Goal: Transaction & Acquisition: Purchase product/service

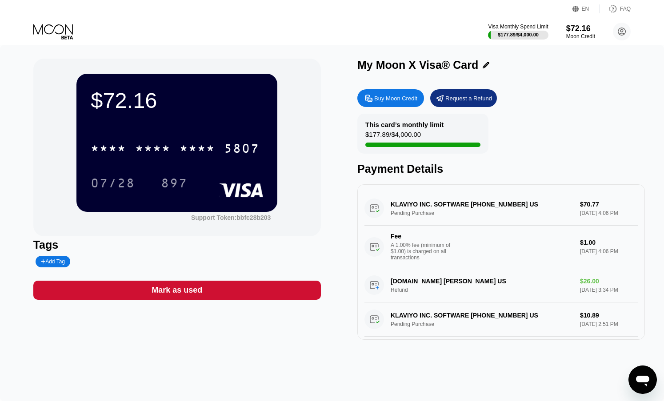
click at [399, 102] on div "Buy Moon Credit" at bounding box center [395, 99] width 43 height 8
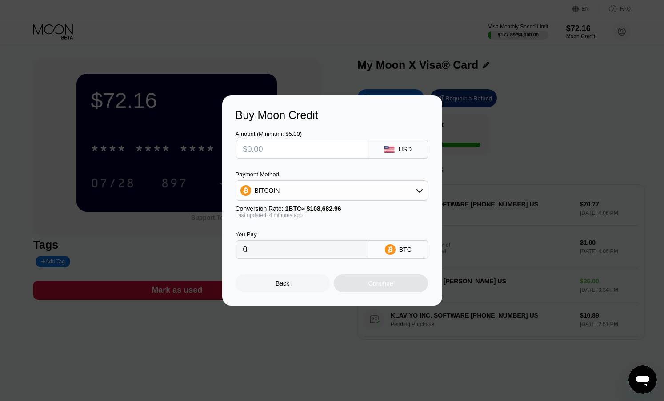
click at [332, 149] on input "text" at bounding box center [302, 149] width 118 height 18
type input "$1"
type input "0.00000922"
type input "$10"
type input "0.00009211"
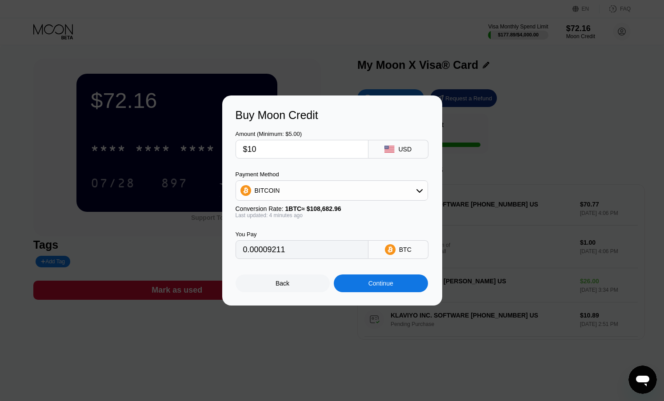
type input "$100"
type input "0.00092104"
type input "$100"
click at [407, 190] on div "BITCOIN" at bounding box center [332, 191] width 192 height 18
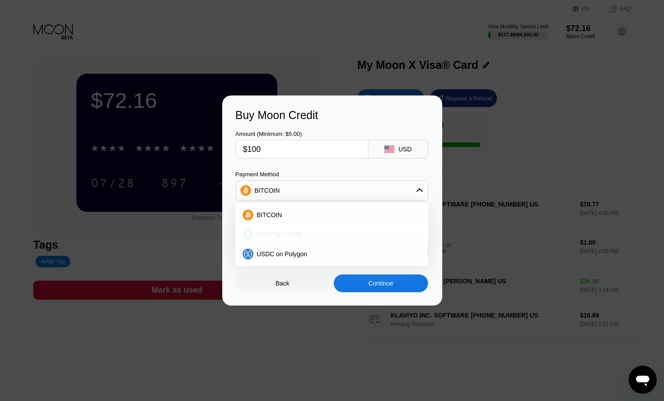
click at [334, 239] on div "USDT on TRON" at bounding box center [331, 235] width 187 height 18
type input "101.01"
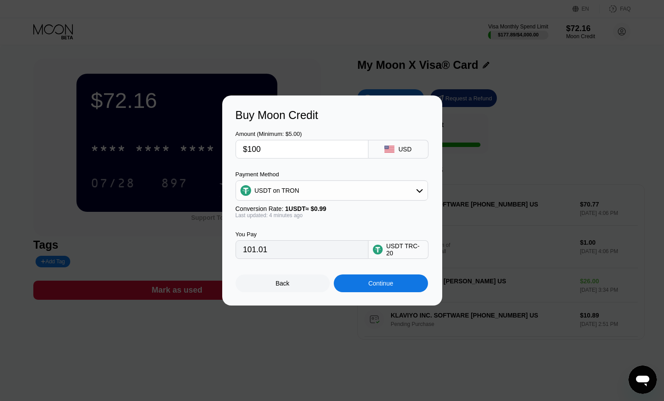
click at [397, 282] on div "Continue" at bounding box center [381, 284] width 94 height 18
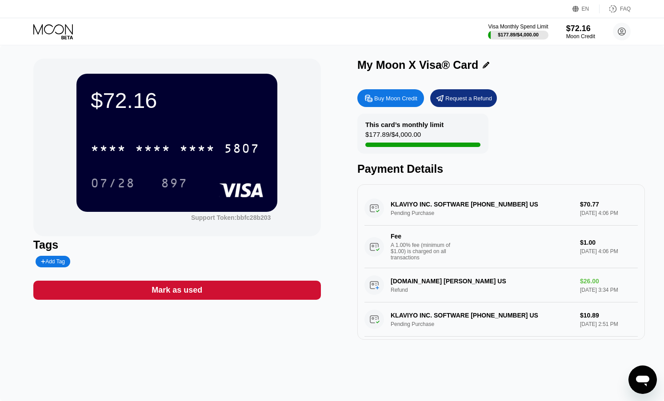
click at [406, 94] on div "Buy Moon Credit" at bounding box center [390, 98] width 67 height 18
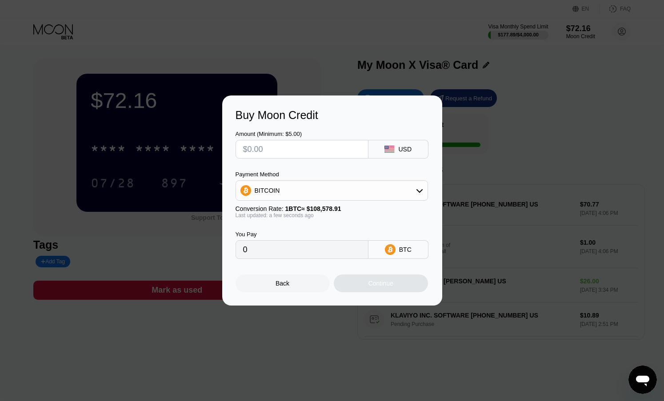
click at [314, 146] on input "text" at bounding box center [302, 149] width 118 height 18
type input "$1"
type input "0.00000921"
type input "$10"
type input "0.00009210"
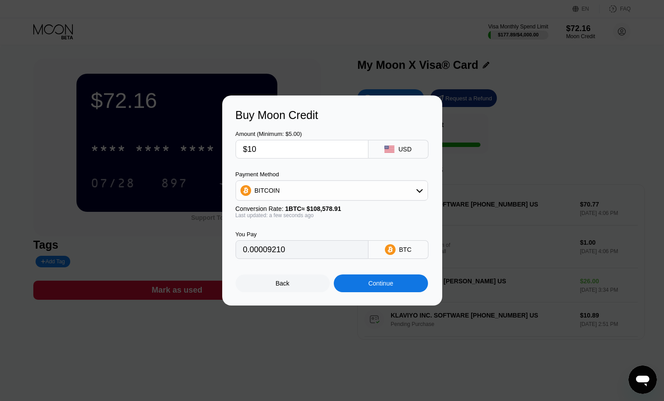
type input "$100"
type input "0.00092099"
type input "$100"
drag, startPoint x: 352, startPoint y: 191, endPoint x: 341, endPoint y: 198, distance: 13.8
click at [352, 191] on div "BITCOIN" at bounding box center [332, 191] width 192 height 18
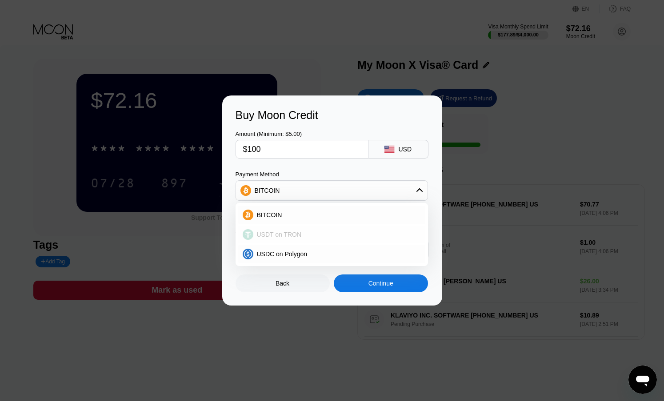
click at [327, 234] on div "USDT on TRON" at bounding box center [337, 234] width 168 height 7
type input "101.01"
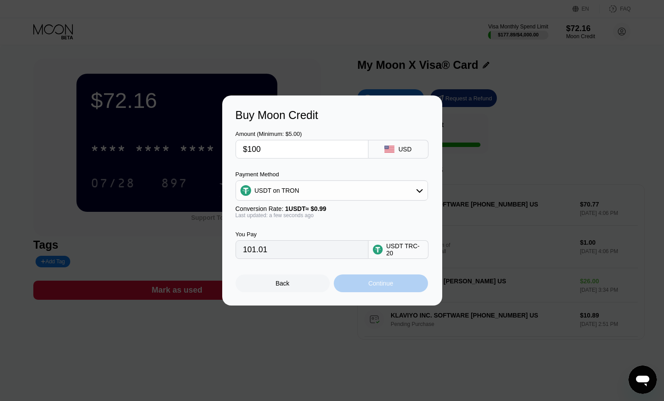
click at [373, 286] on div "Continue" at bounding box center [380, 283] width 25 height 7
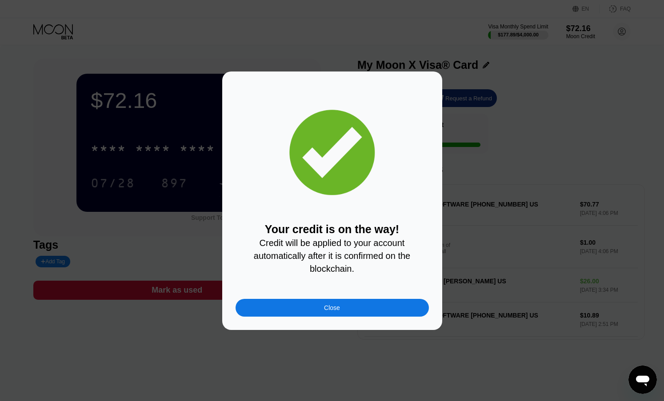
click at [383, 311] on div "Close" at bounding box center [331, 308] width 193 height 18
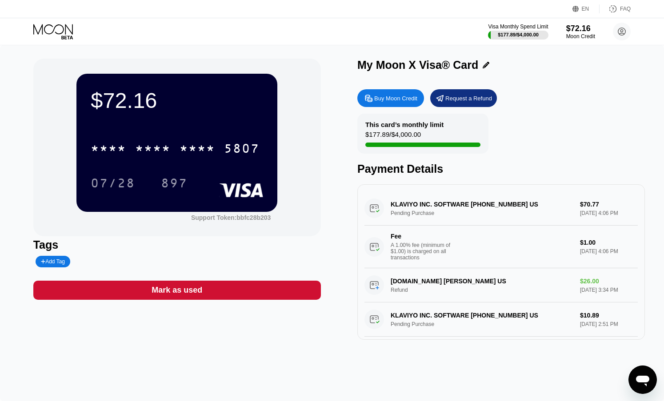
drag, startPoint x: 295, startPoint y: 30, endPoint x: 351, endPoint y: 273, distance: 250.1
click at [351, 273] on div "$72.16 * * * * * * * * * * * * 5807 07/28 897 Support Token: bbfc28b203 Tags Ad…" at bounding box center [332, 199] width 598 height 281
